Goal: Task Accomplishment & Management: Use online tool/utility

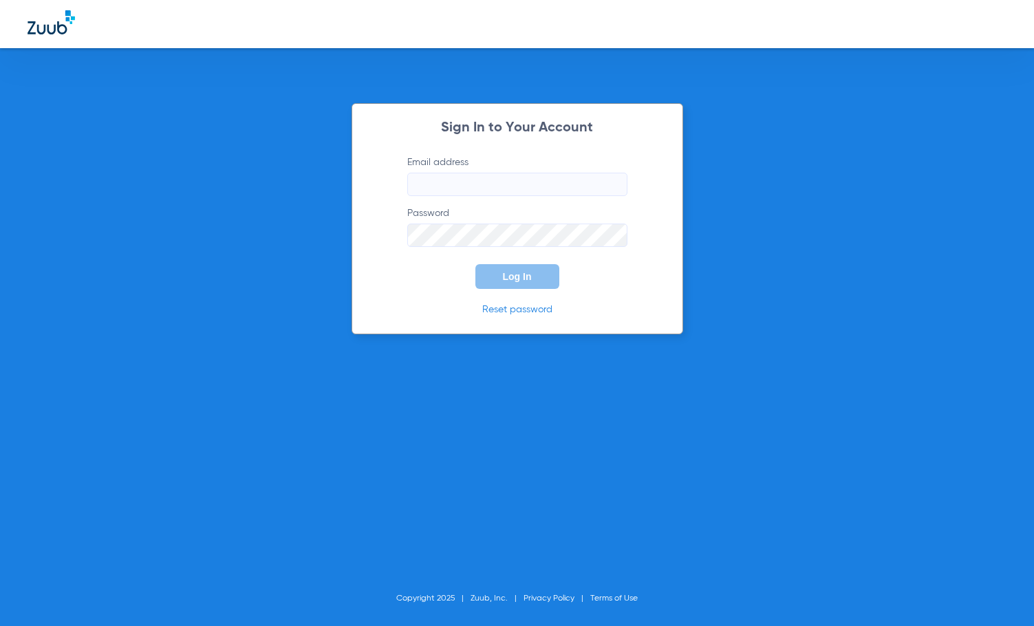
type input "[EMAIL_ADDRESS][DOMAIN_NAME]"
click at [524, 268] on button "Log In" at bounding box center [518, 276] width 84 height 25
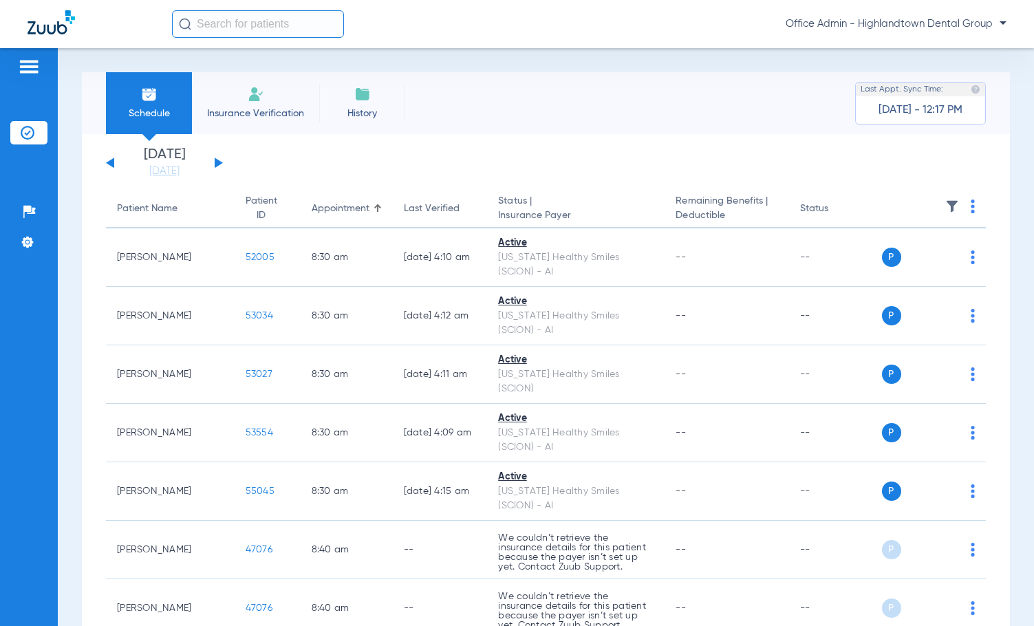
click at [233, 108] on span "Insurance Verification" at bounding box center [255, 114] width 107 height 14
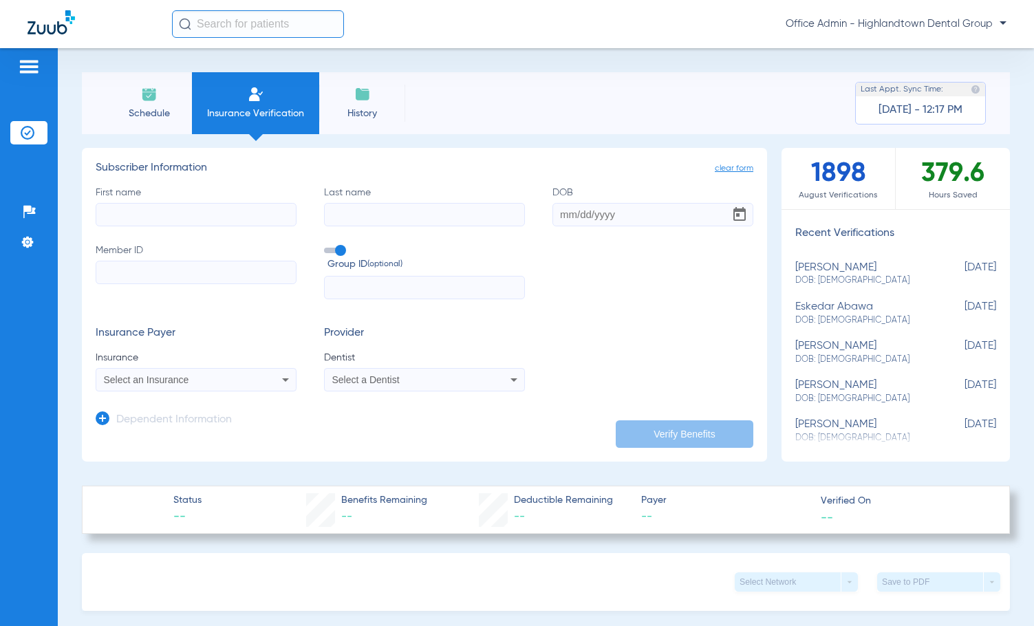
click at [142, 220] on input "First name" at bounding box center [196, 214] width 201 height 23
type input "[PERSON_NAME]"
type input "dutch"
type input "[DATE]"
click at [211, 267] on input "Member ID Required" at bounding box center [196, 272] width 201 height 23
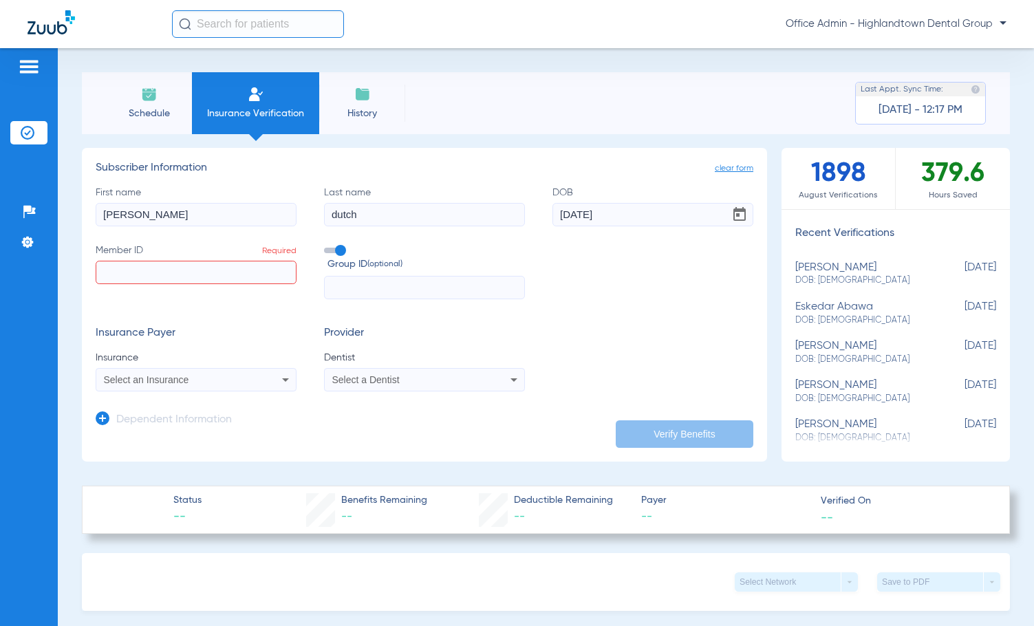
paste input "R61473492"
type input "R61473492"
click at [385, 293] on input "text" at bounding box center [424, 287] width 201 height 23
click at [242, 383] on div "Select an Insurance" at bounding box center [178, 380] width 148 height 10
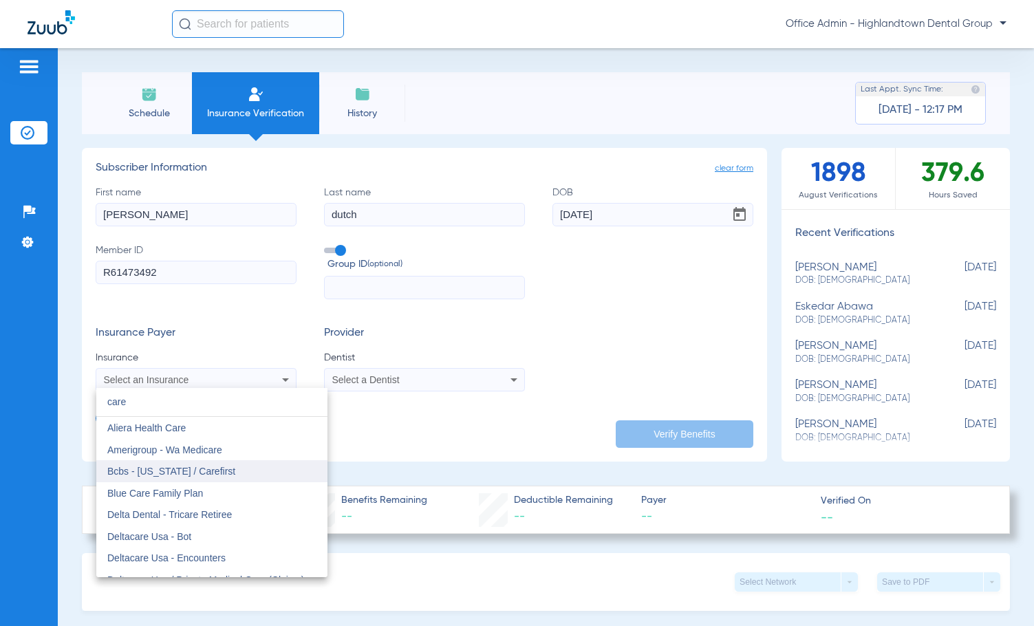
type input "care"
click at [228, 467] on mat-option "Bcbs - [US_STATE] / Carefirst" at bounding box center [211, 471] width 231 height 22
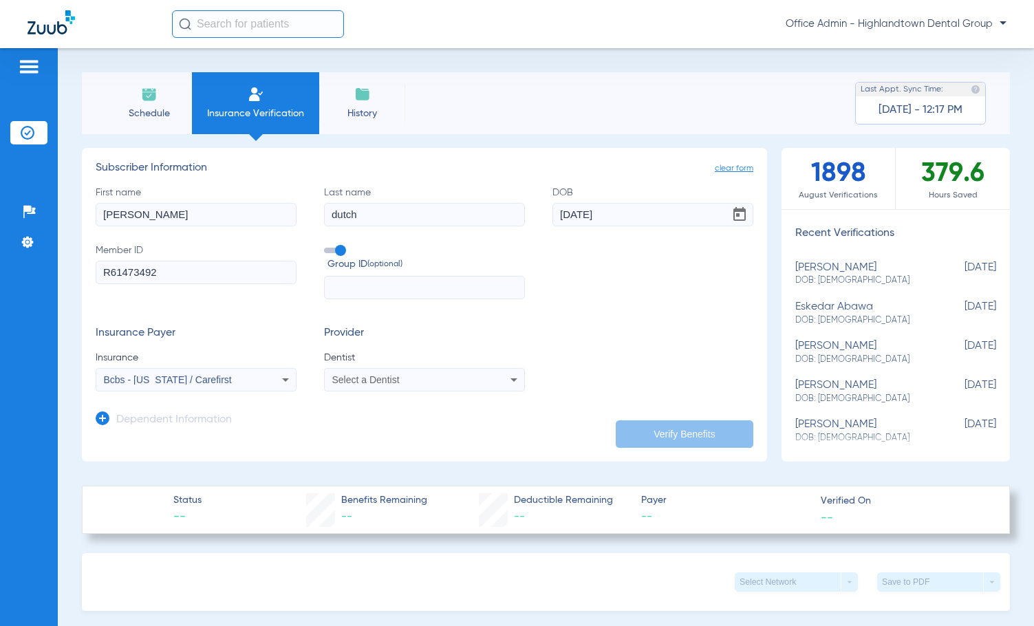
click at [445, 393] on app-dependent-form "Dependent Information" at bounding box center [425, 415] width 658 height 46
click at [451, 383] on div "Select a Dentist" at bounding box center [406, 380] width 148 height 10
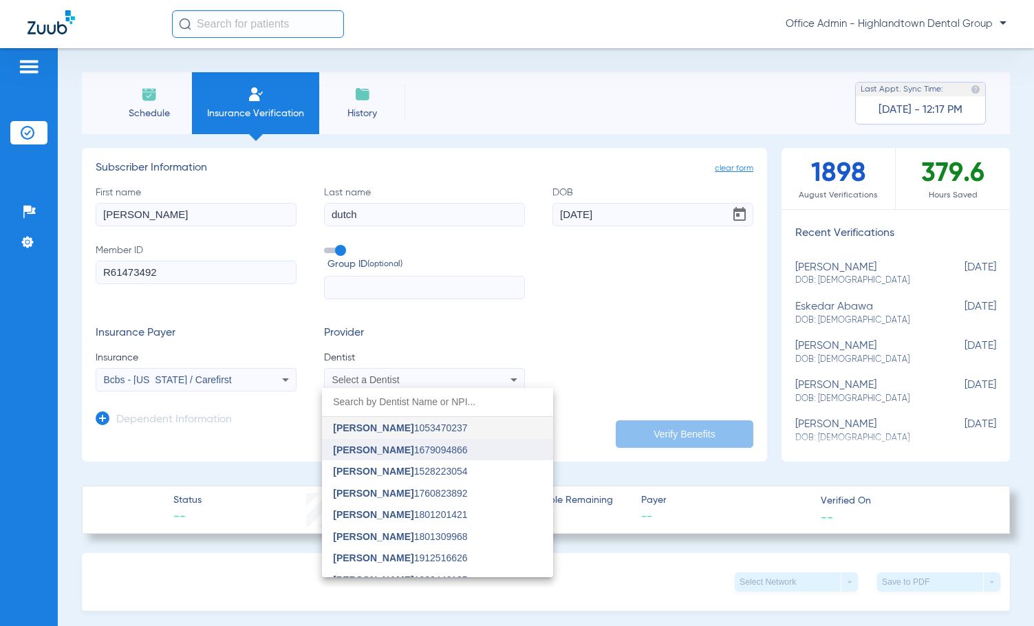
click at [482, 443] on mat-option "[PERSON_NAME] 1679094866" at bounding box center [437, 450] width 231 height 22
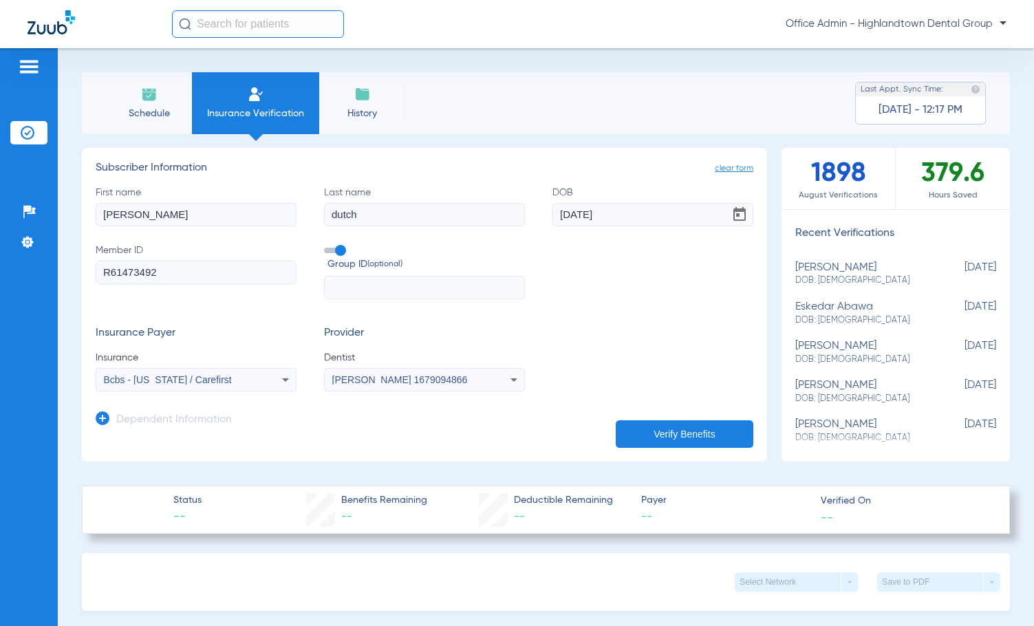
click at [632, 425] on button "Verify Benefits" at bounding box center [685, 434] width 138 height 28
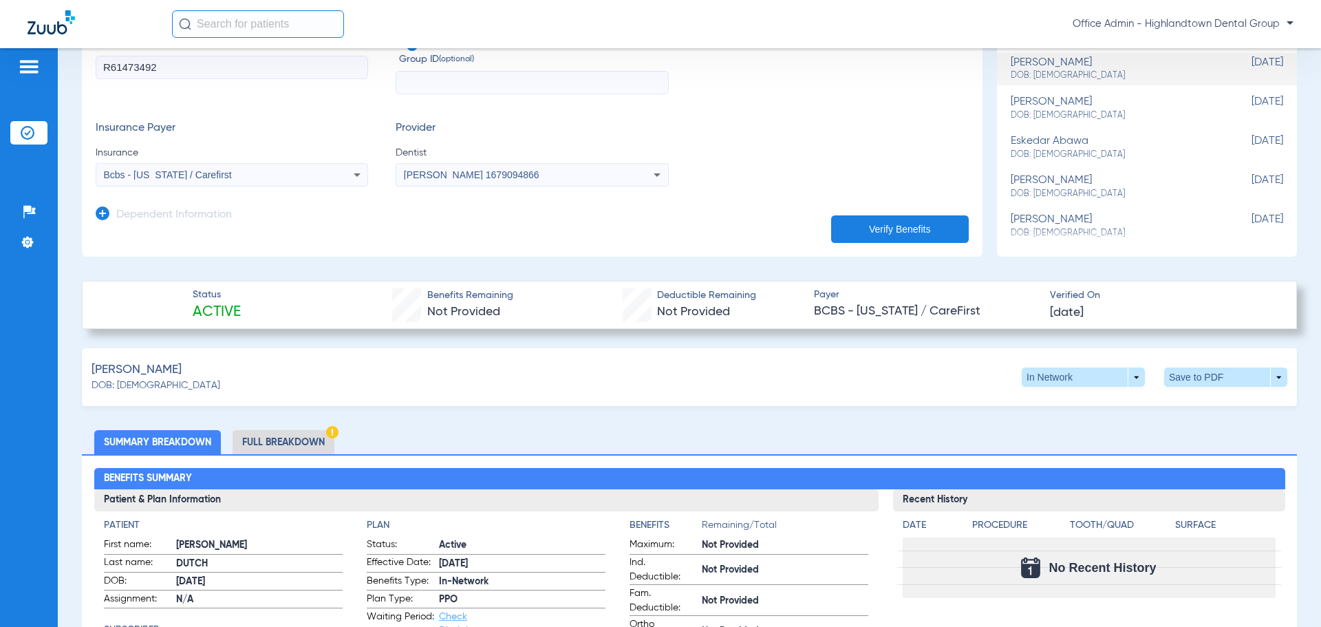
scroll to position [206, 0]
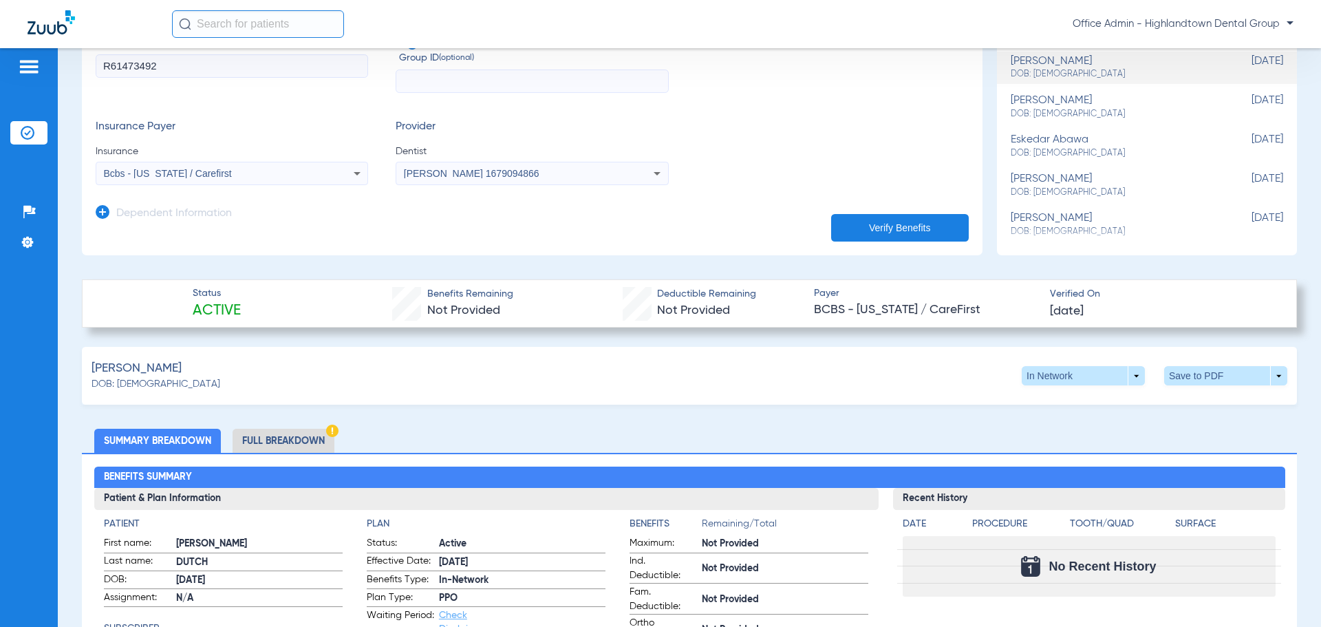
click at [285, 432] on li "Full Breakdown" at bounding box center [284, 441] width 102 height 24
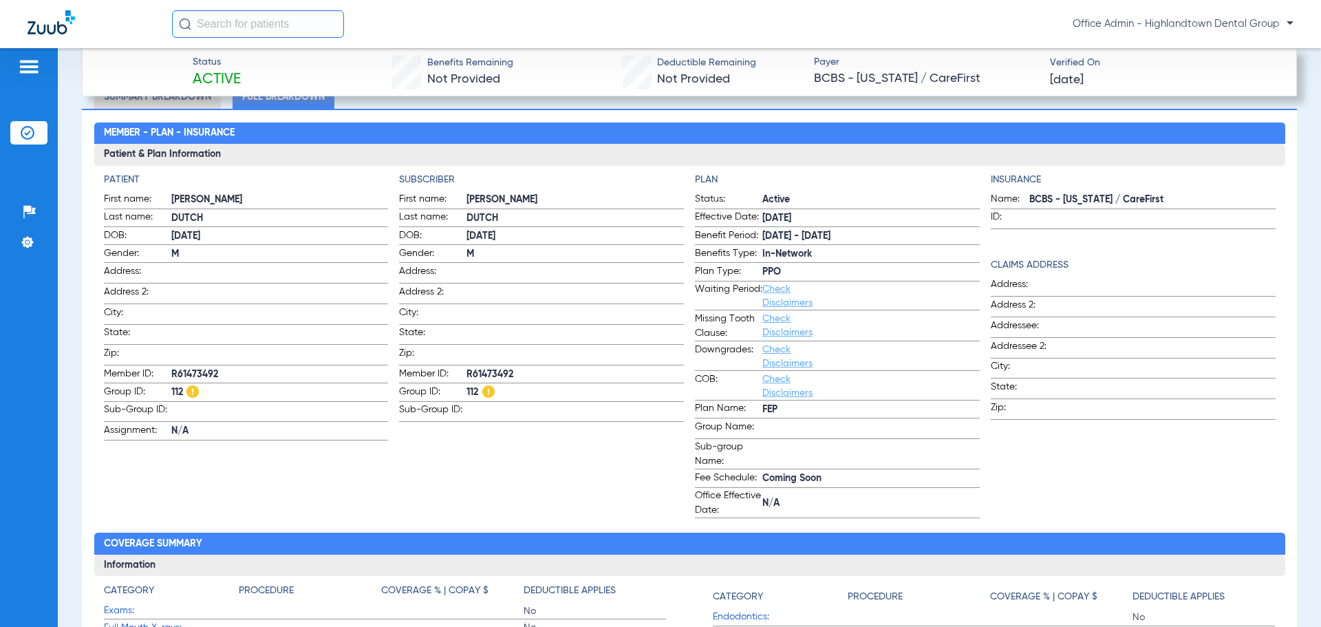
scroll to position [482, 0]
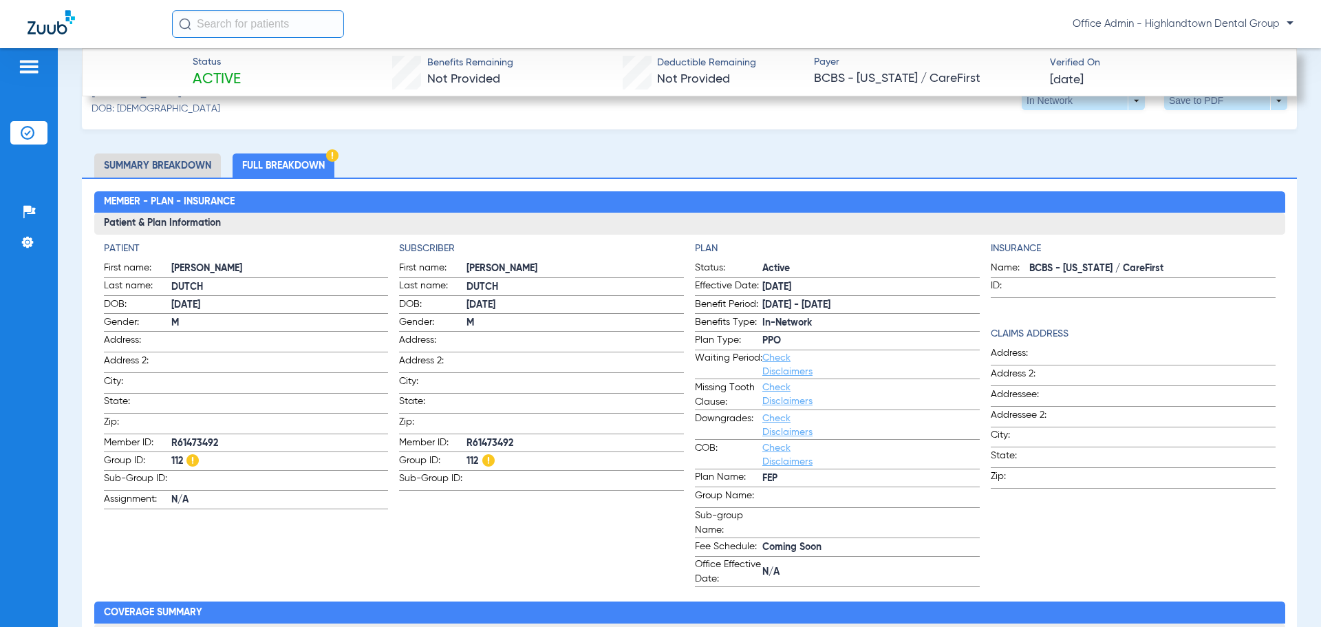
click at [168, 158] on li "Summary Breakdown" at bounding box center [157, 165] width 127 height 24
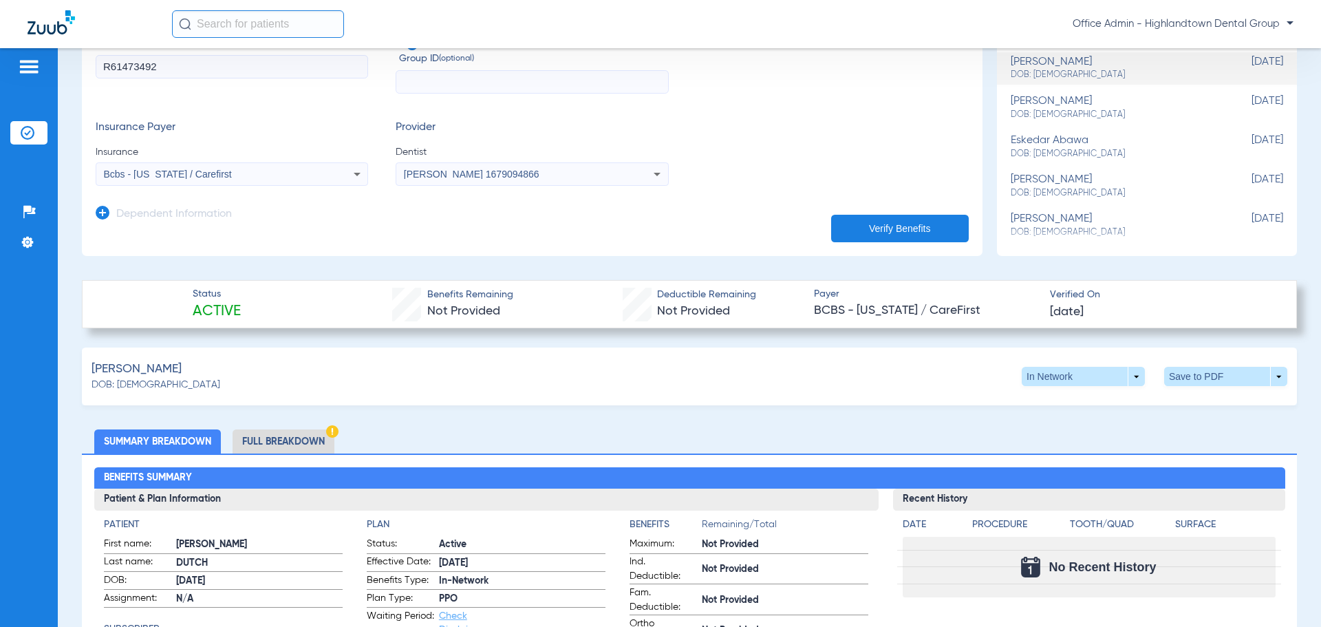
scroll to position [206, 0]
click at [1034, 374] on span at bounding box center [1225, 375] width 123 height 19
click at [1034, 408] on button "insert_drive_file Save to PDF" at bounding box center [1099, 402] width 104 height 28
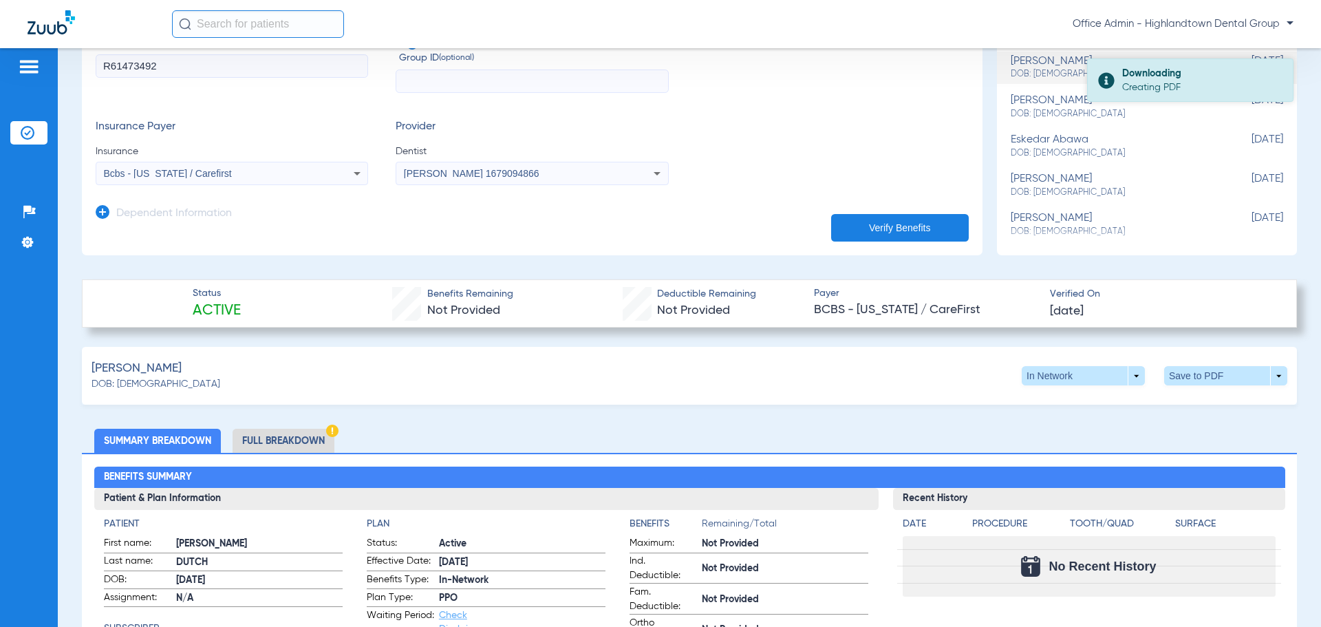
click at [1034, 71] on div "Downloading" at bounding box center [1201, 74] width 159 height 14
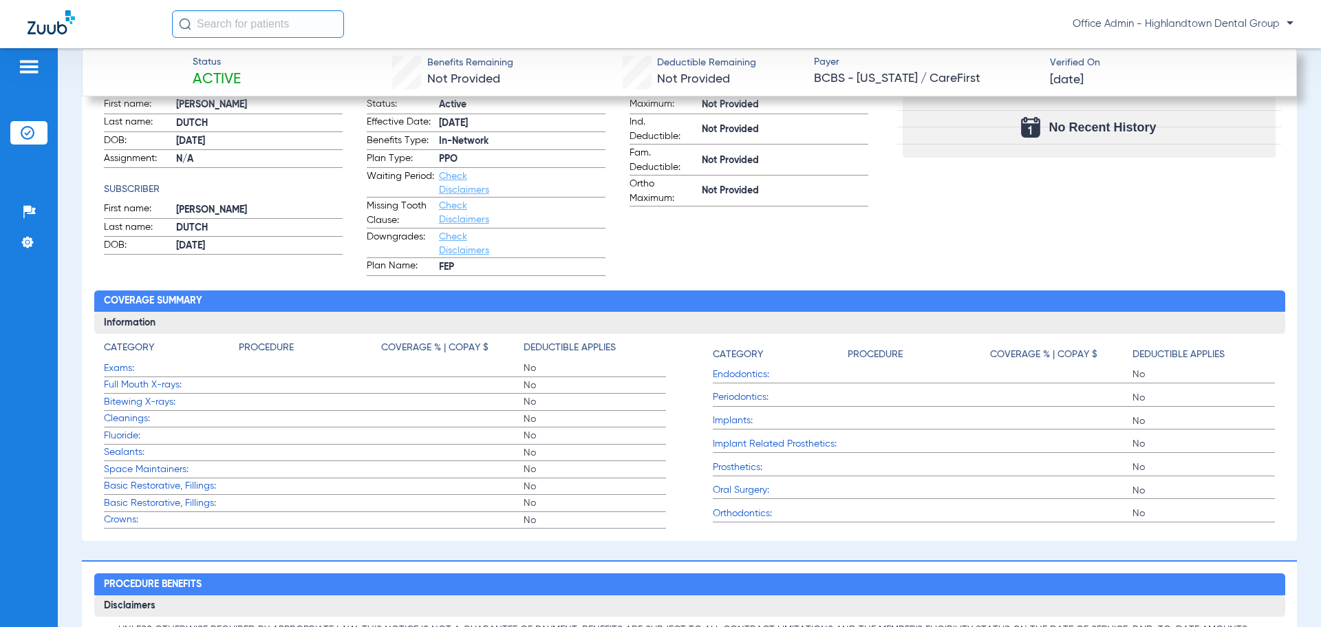
scroll to position [688, 0]
